Goal: Find specific page/section: Find specific page/section

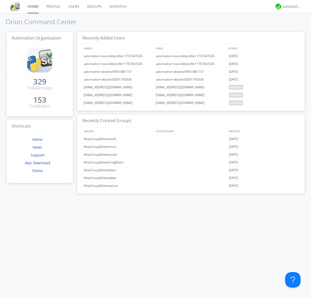
click at [94, 6] on link "Groups" at bounding box center [94, 6] width 22 height 13
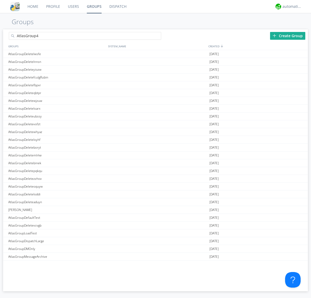
type input "AtlasGroup4"
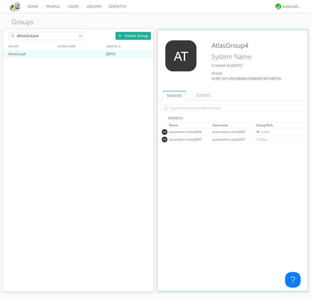
click at [202, 95] on link "SETTINGS" at bounding box center [203, 95] width 22 height 9
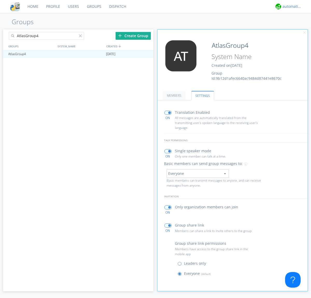
click at [291, 6] on div "automation+atlas" at bounding box center [292, 6] width 19 height 5
